Goal: Find specific page/section: Find specific page/section

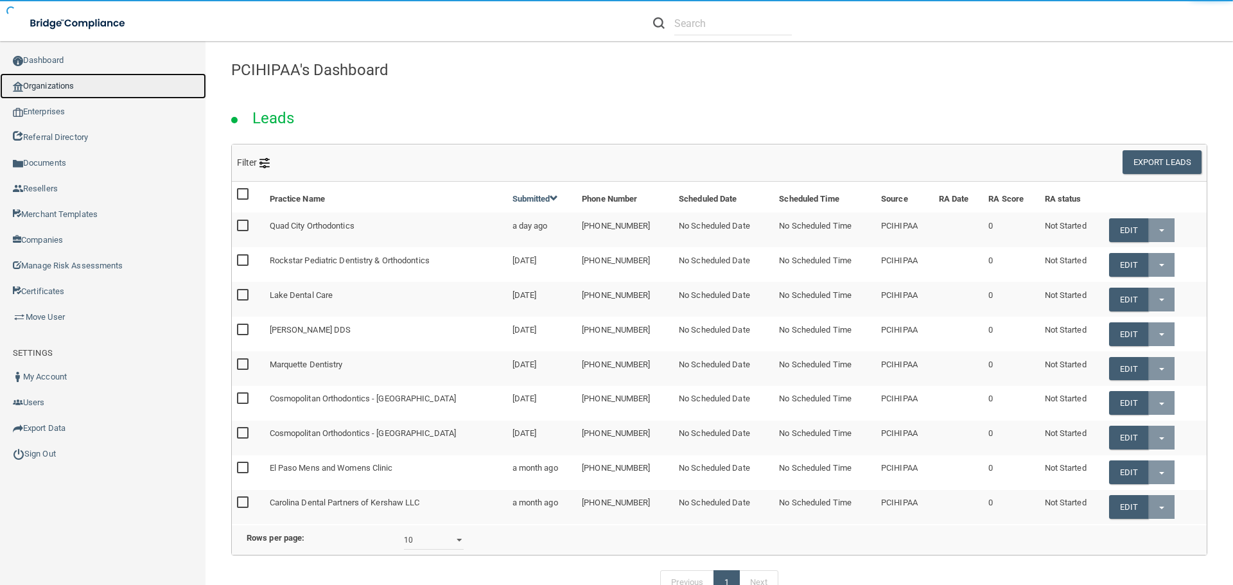
click at [73, 78] on link "Organizations" at bounding box center [103, 86] width 206 height 26
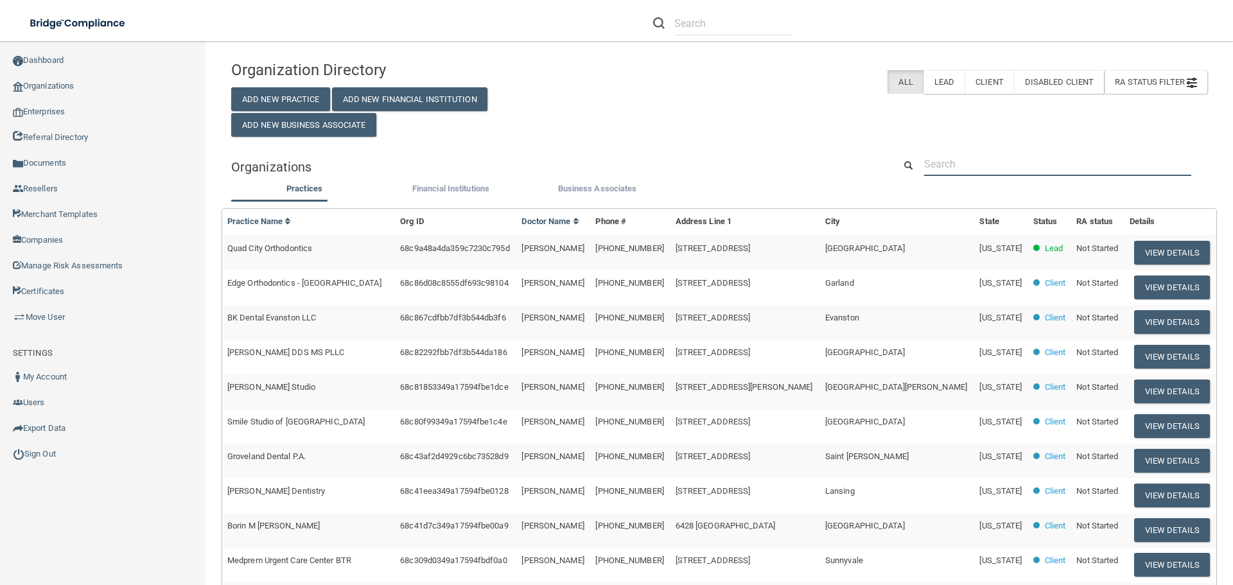
click at [954, 163] on input "text" at bounding box center [1057, 164] width 267 height 24
paste input "[PERSON_NAME] and Associates"
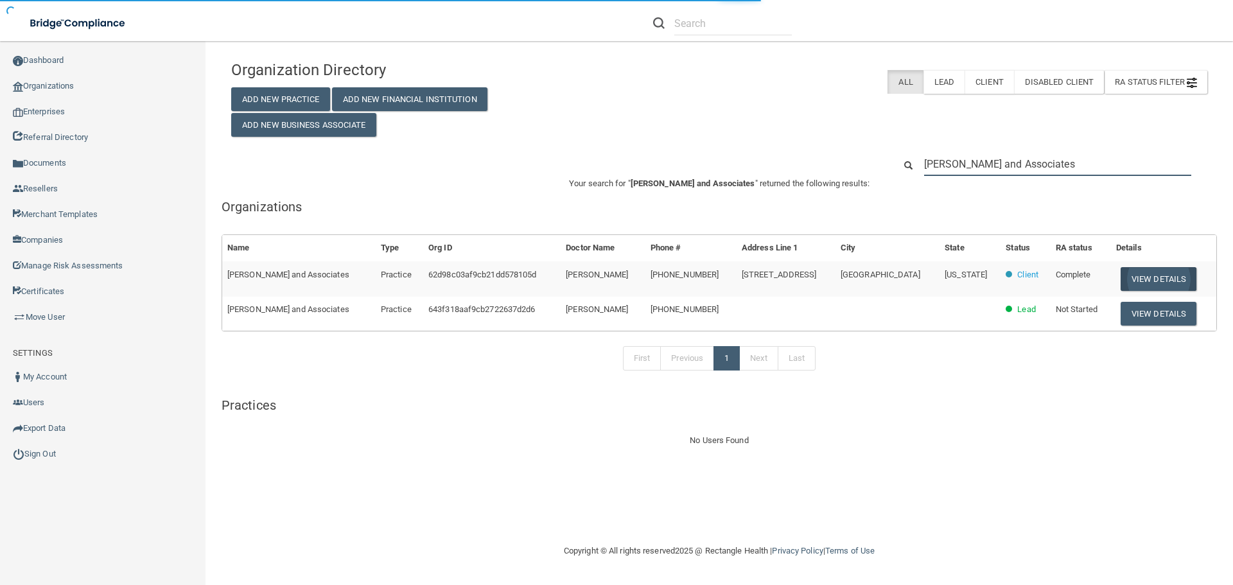
type input "[PERSON_NAME] and Associates"
click at [1137, 280] on button "View Details" at bounding box center [1158, 279] width 76 height 24
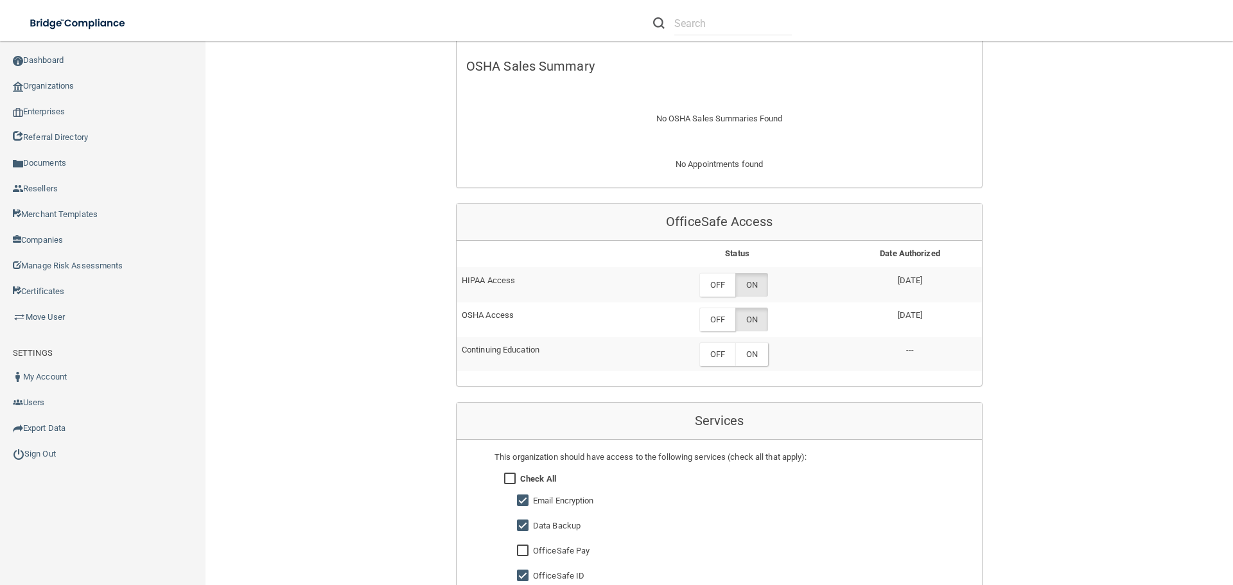
scroll to position [449, 0]
click at [725, 284] on label "OFF" at bounding box center [717, 281] width 36 height 24
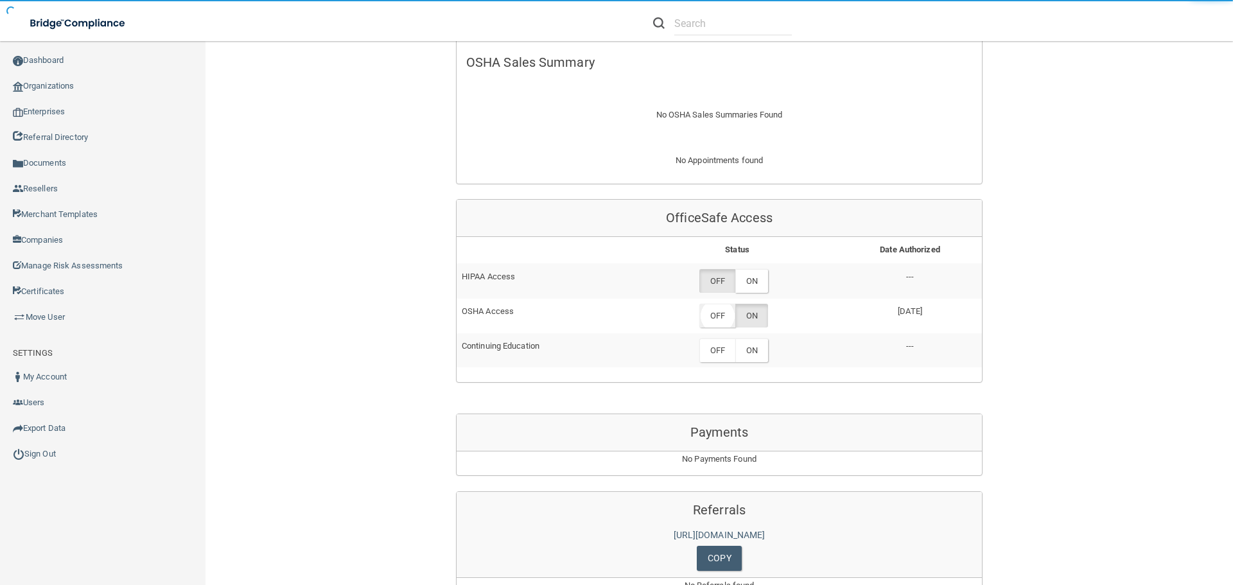
click at [717, 315] on label "OFF" at bounding box center [717, 316] width 36 height 24
